Goal: Task Accomplishment & Management: Use online tool/utility

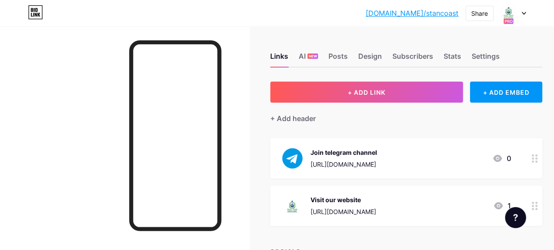
click at [520, 14] on div at bounding box center [513, 13] width 25 height 16
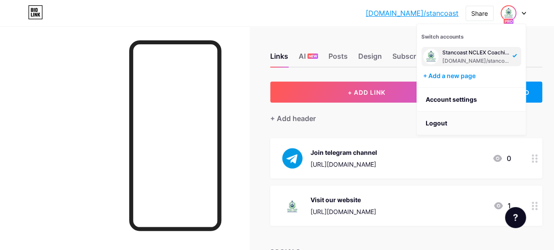
click at [460, 121] on li "Logout" at bounding box center [471, 123] width 109 height 24
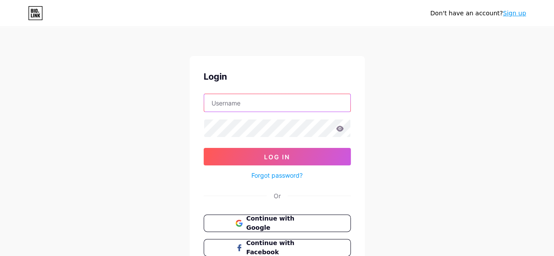
click at [233, 106] on input "text" at bounding box center [277, 103] width 146 height 18
type input "[EMAIL_ADDRESS][DOMAIN_NAME]"
drag, startPoint x: 284, startPoint y: 107, endPoint x: 199, endPoint y: 102, distance: 84.6
click at [199, 102] on div "Login [EMAIL_ADDRESS][DOMAIN_NAME] Log In Forgot password? Or Continue with Goo…" at bounding box center [277, 175] width 175 height 239
click at [222, 99] on input "text" at bounding box center [277, 103] width 146 height 18
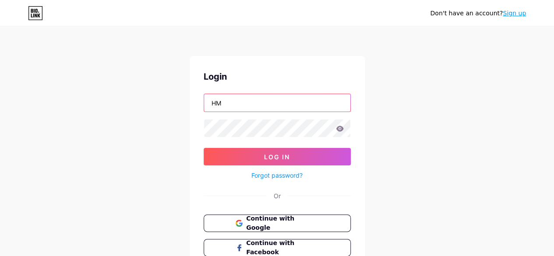
type input "[EMAIL_ADDRESS][DOMAIN_NAME]"
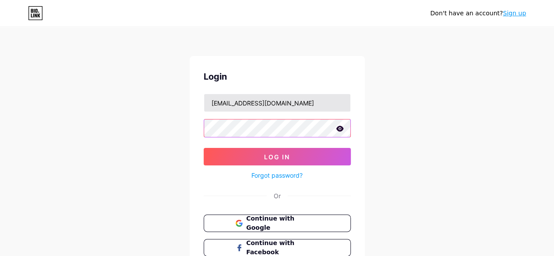
click at [204, 148] on button "Log In" at bounding box center [277, 157] width 147 height 18
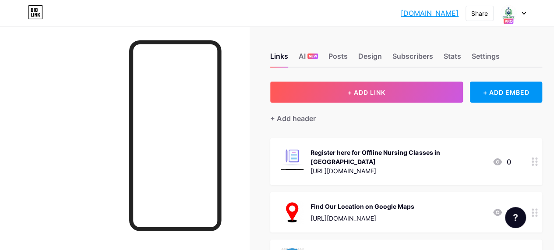
click at [523, 16] on div at bounding box center [513, 13] width 25 height 16
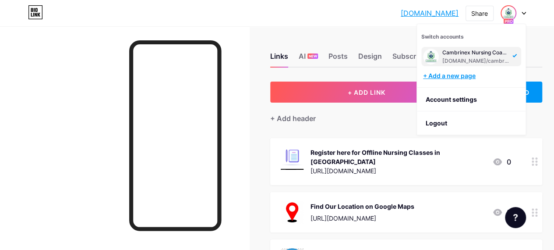
click at [438, 77] on div "+ Add a new page" at bounding box center [472, 75] width 98 height 9
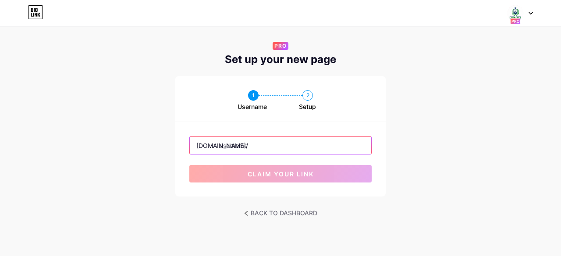
click at [242, 145] on input "text" at bounding box center [280, 146] width 181 height 18
type input "stancoast"
